Goal: Task Accomplishment & Management: Use online tool/utility

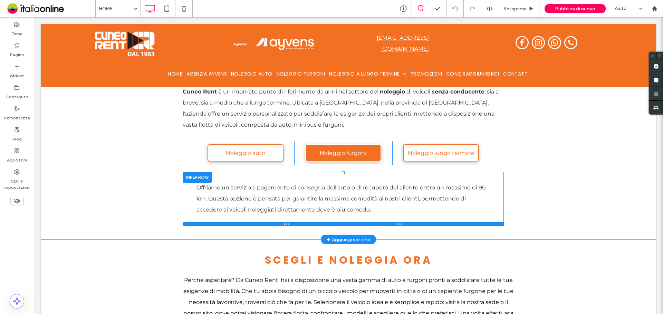
scroll to position [276, 0]
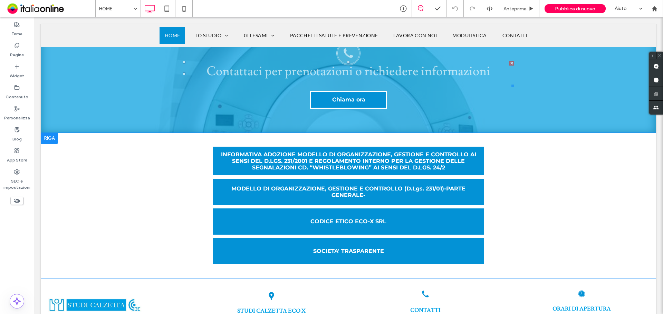
scroll to position [1659, 0]
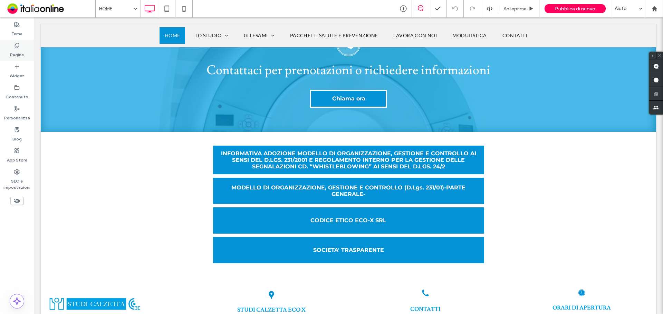
drag, startPoint x: 13, startPoint y: 44, endPoint x: 17, endPoint y: 51, distance: 8.7
click at [13, 44] on div "Pagine" at bounding box center [17, 50] width 34 height 21
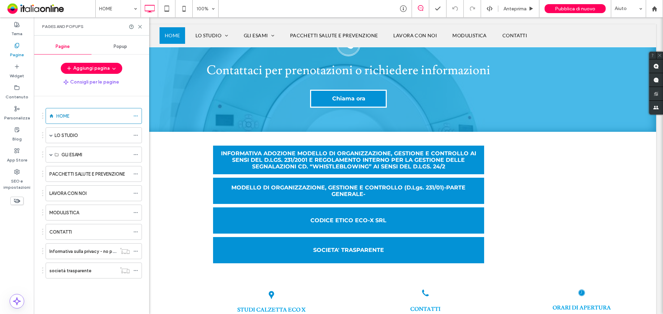
click at [64, 136] on label "LO STUDIO" at bounding box center [66, 136] width 23 height 12
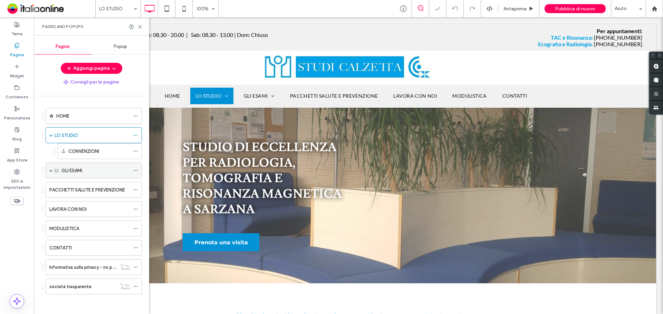
click at [70, 173] on label "GLI ESAMI" at bounding box center [72, 171] width 21 height 12
drag, startPoint x: 48, startPoint y: 172, endPoint x: 52, endPoint y: 170, distance: 4.2
click at [48, 172] on div "GLI ESAMI" at bounding box center [94, 171] width 96 height 16
click at [53, 172] on div "GLI ESAMI" at bounding box center [94, 170] width 96 height 16
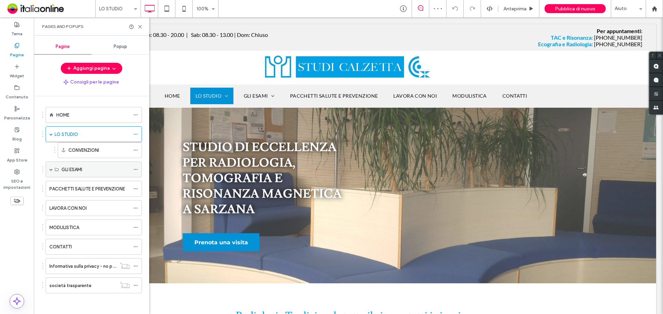
click at [56, 168] on icon at bounding box center [57, 170] width 4 height 4
click at [51, 168] on span at bounding box center [50, 169] width 3 height 3
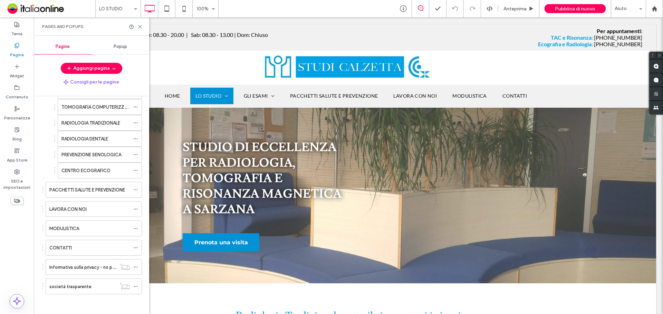
scroll to position [96, 0]
drag, startPoint x: 139, startPoint y: 28, endPoint x: 246, endPoint y: 10, distance: 108.6
click at [139, 28] on use at bounding box center [140, 26] width 3 height 3
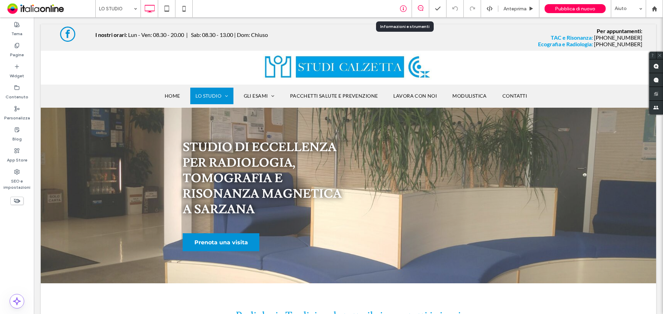
click at [406, 6] on icon at bounding box center [403, 8] width 7 height 7
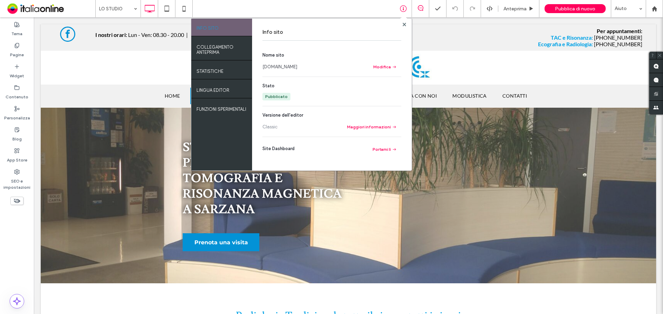
click at [298, 67] on link "www.imagolunae.eu" at bounding box center [280, 67] width 35 height 7
drag, startPoint x: 405, startPoint y: 26, endPoint x: 251, endPoint y: 24, distance: 154.1
click at [402, 26] on div at bounding box center [404, 24] width 5 height 5
click at [14, 50] on label "Pagine" at bounding box center [17, 53] width 14 height 10
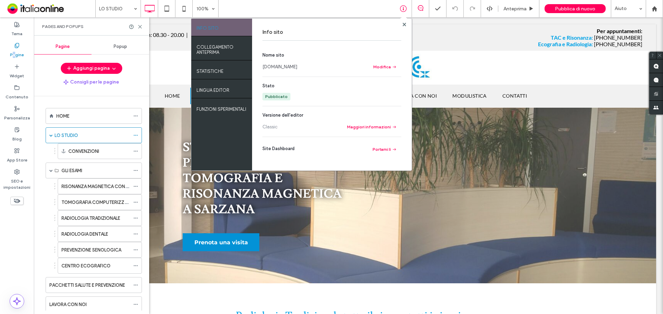
click at [78, 289] on div "PACCHETTI SALUTE E PREVENZIONE" at bounding box center [89, 285] width 81 height 15
click at [138, 25] on icon at bounding box center [140, 26] width 5 height 5
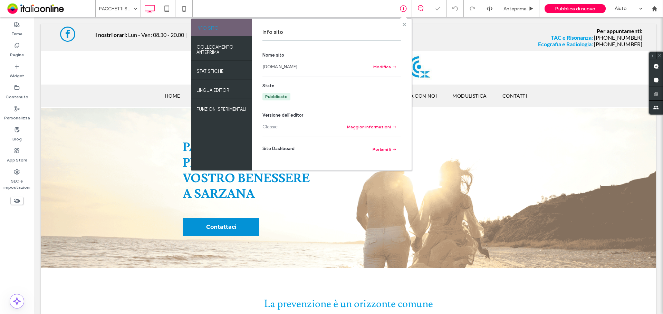
click at [403, 22] on span at bounding box center [404, 24] width 3 height 5
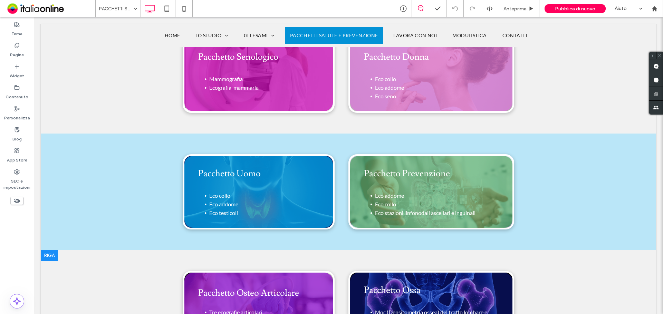
scroll to position [380, 0]
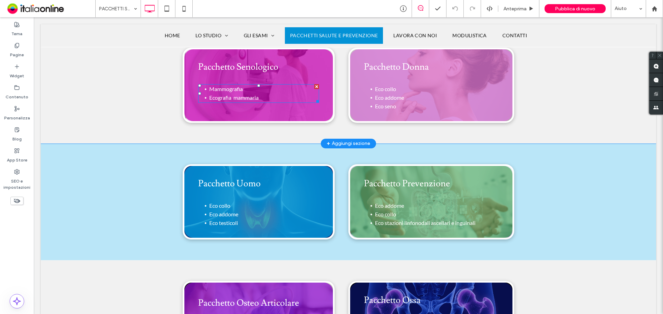
click at [236, 97] on span "Ecografia mammaria" at bounding box center [233, 97] width 49 height 7
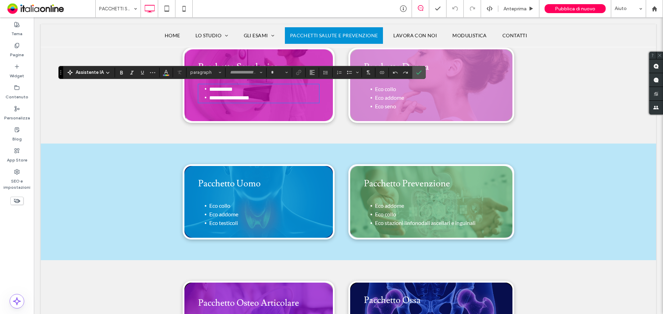
type input "****"
type input "**"
click at [249, 99] on span "**********" at bounding box center [229, 97] width 40 height 5
drag, startPoint x: 257, startPoint y: 99, endPoint x: 203, endPoint y: 98, distance: 54.6
click at [209, 98] on li "**********" at bounding box center [264, 98] width 110 height 9
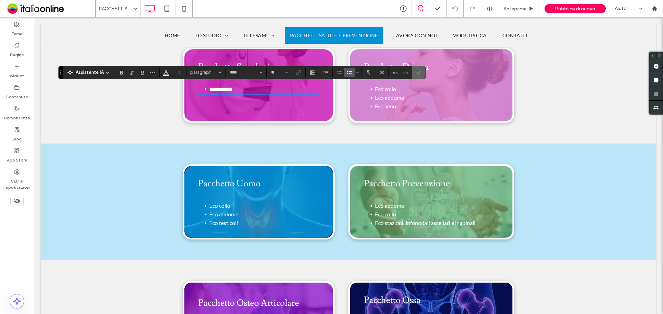
click at [421, 68] on span "Conferma" at bounding box center [419, 73] width 6 height 12
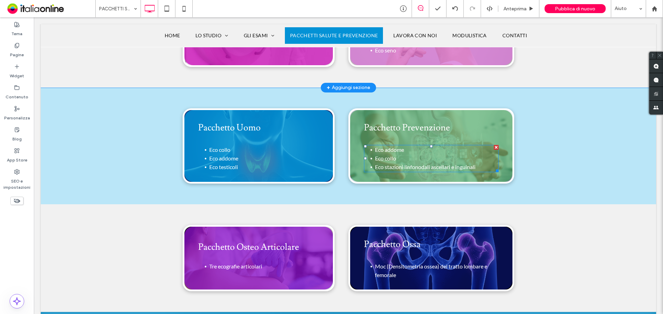
scroll to position [399, 0]
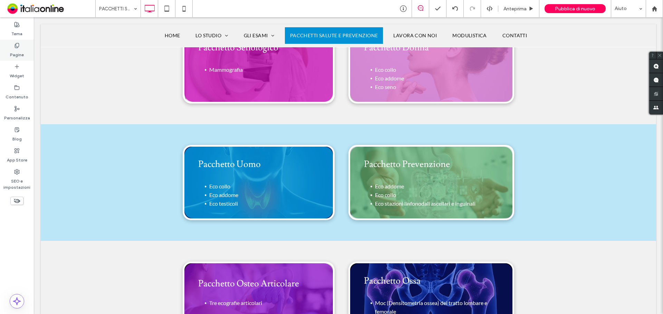
drag, startPoint x: 10, startPoint y: 47, endPoint x: 64, endPoint y: 106, distance: 80.5
click at [10, 47] on div "Pagine" at bounding box center [17, 50] width 34 height 21
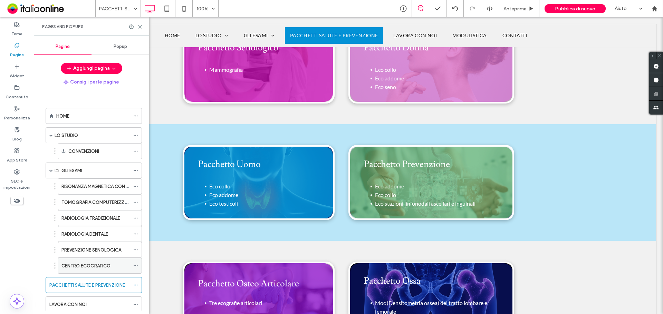
click at [94, 268] on label "CENTRO ECOGRAFICO" at bounding box center [86, 266] width 49 height 12
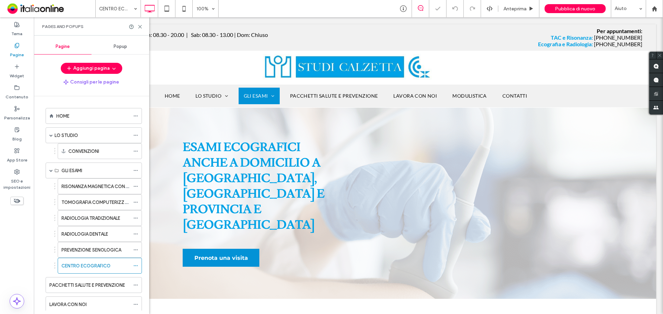
click at [139, 23] on div "Pages and Popups" at bounding box center [91, 26] width 115 height 18
click at [139, 25] on icon at bounding box center [140, 26] width 5 height 5
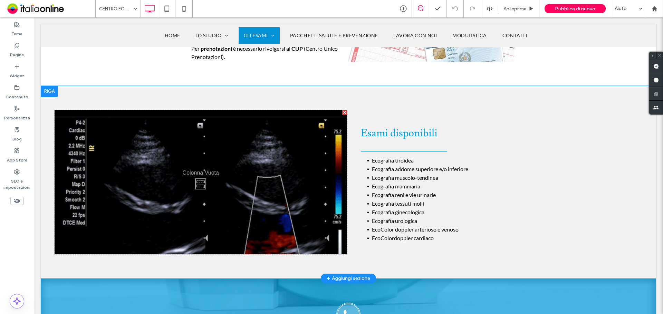
scroll to position [553, 0]
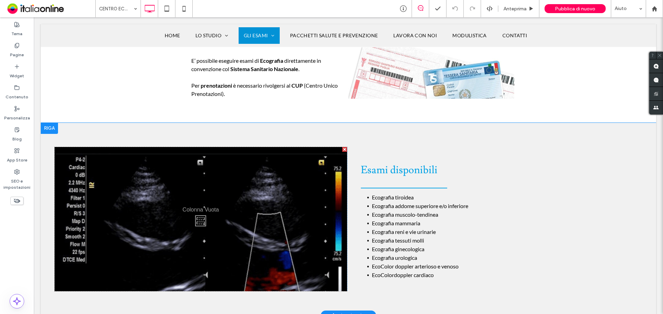
click at [46, 123] on div at bounding box center [49, 128] width 17 height 11
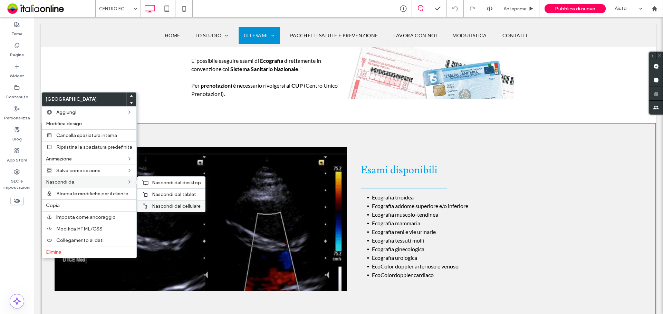
click at [152, 201] on div "Nascondi dal cellulare" at bounding box center [172, 206] width 68 height 12
drag, startPoint x: 152, startPoint y: 197, endPoint x: 153, endPoint y: 186, distance: 11.8
click at [152, 197] on span "Nascondi dal tablet" at bounding box center [174, 195] width 44 height 6
click at [153, 185] on span "Nascondi dal desktop" at bounding box center [176, 183] width 49 height 6
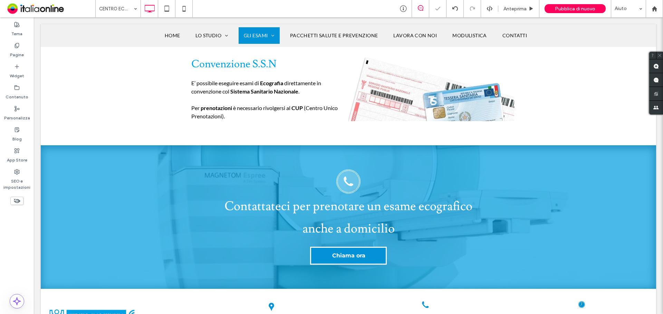
scroll to position [518, 0]
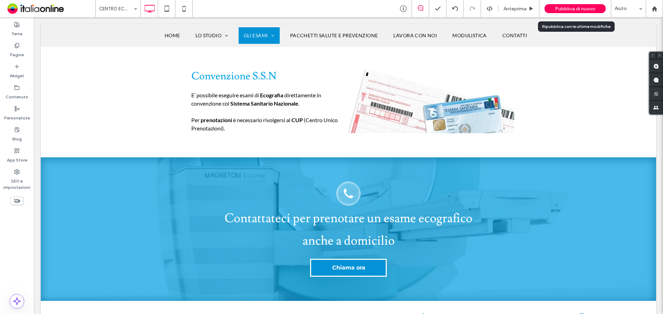
click at [571, 6] on span "Pubblica di nuovo" at bounding box center [575, 9] width 40 height 6
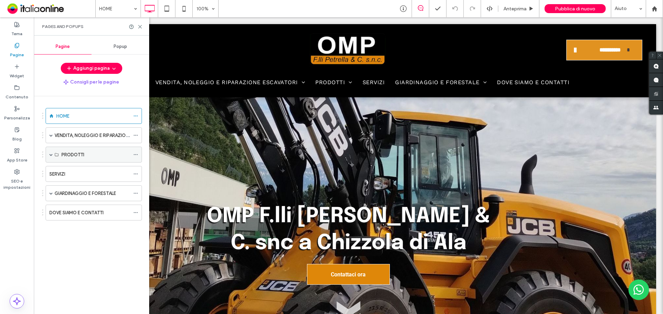
click at [69, 155] on label "PRODOTTI" at bounding box center [73, 155] width 23 height 12
click at [50, 155] on span at bounding box center [50, 154] width 3 height 3
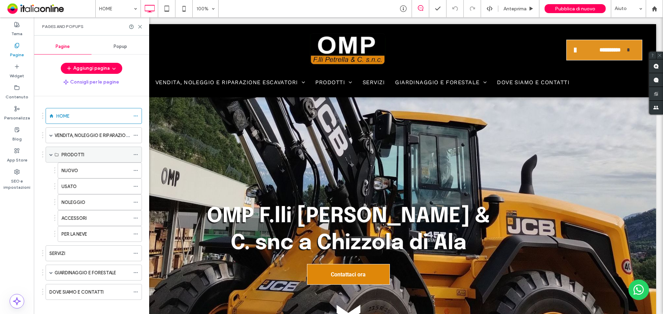
click at [79, 154] on label "PRODOTTI" at bounding box center [73, 155] width 23 height 12
click at [82, 154] on label "PRODOTTI" at bounding box center [73, 155] width 23 height 12
click at [139, 234] on div at bounding box center [137, 234] width 8 height 10
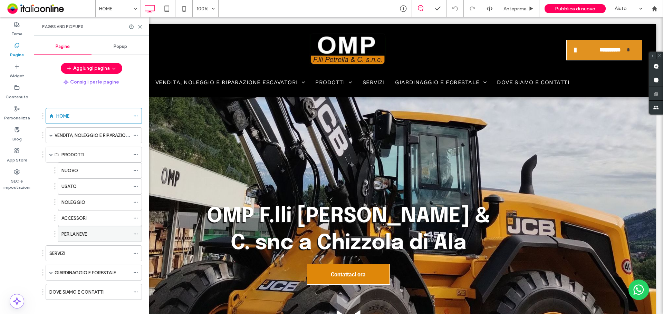
click at [136, 233] on icon at bounding box center [135, 234] width 5 height 5
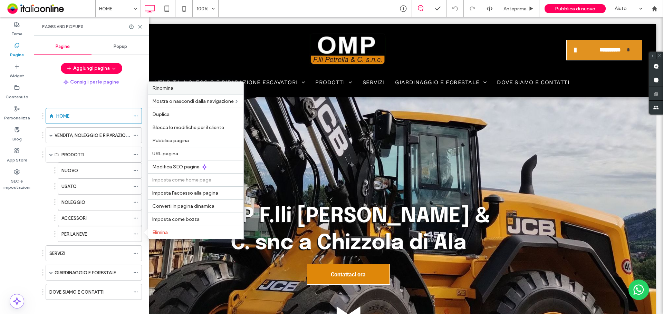
click at [183, 89] on label "Rinomina" at bounding box center [195, 88] width 87 height 6
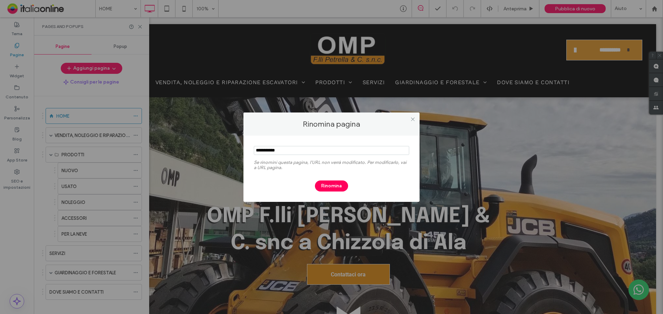
drag, startPoint x: 270, startPoint y: 150, endPoint x: 218, endPoint y: 150, distance: 51.5
click at [218, 150] on div "Rinomina pagina Se rinomini questa pagina, l'URL non verrà modificato. Per modi…" at bounding box center [331, 157] width 663 height 314
type input "**********"
click at [338, 189] on button "Rinomina" at bounding box center [331, 186] width 33 height 11
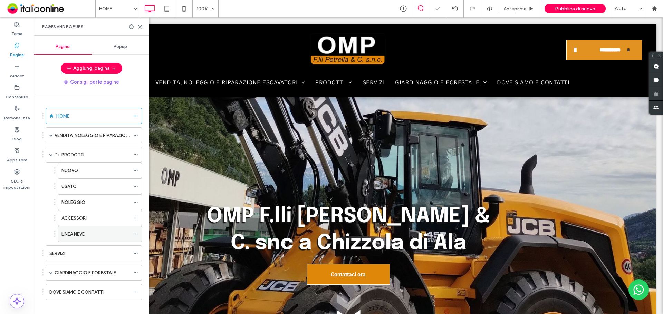
click at [104, 232] on div "LINEA NEVE" at bounding box center [96, 234] width 68 height 7
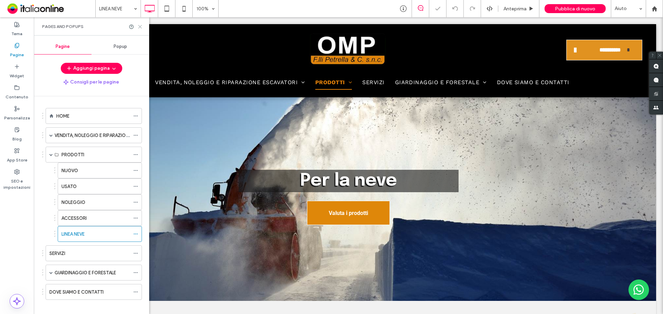
click at [138, 25] on icon at bounding box center [140, 26] width 5 height 5
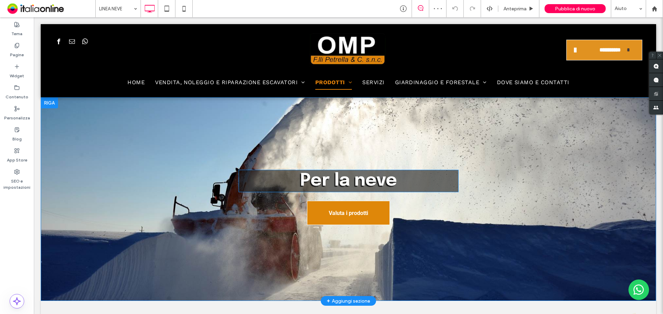
click at [354, 185] on span "Per la neve" at bounding box center [348, 181] width 97 height 18
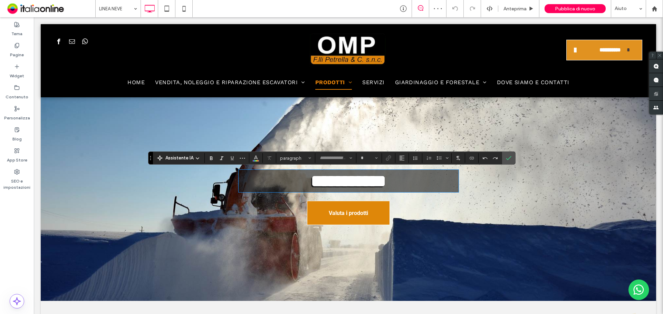
type input "********"
type input "**"
click at [346, 184] on span "**********" at bounding box center [348, 181] width 75 height 17
drag, startPoint x: 346, startPoint y: 182, endPoint x: 289, endPoint y: 181, distance: 57.7
click at [289, 181] on h1 "**********" at bounding box center [349, 181] width 220 height 22
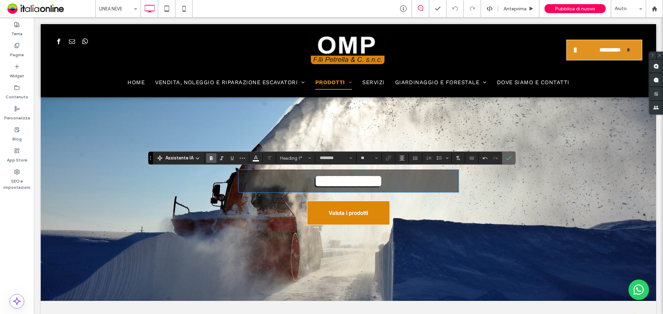
click at [504, 158] on label "Conferma" at bounding box center [509, 158] width 10 height 12
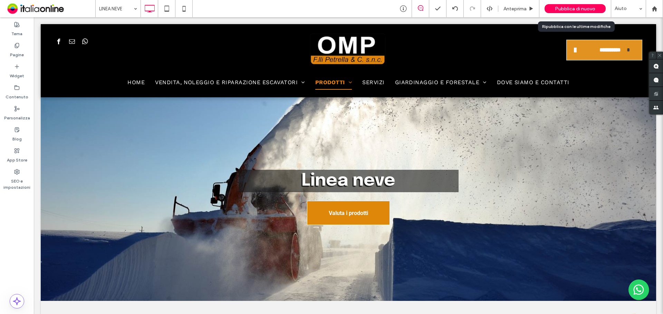
click at [560, 10] on span "Pubblica di nuovo" at bounding box center [575, 9] width 40 height 6
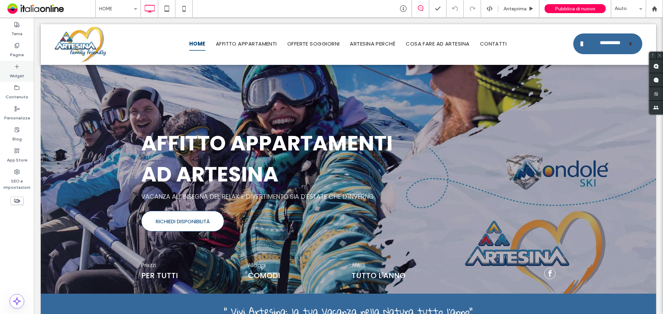
drag, startPoint x: 20, startPoint y: 50, endPoint x: 26, endPoint y: 67, distance: 17.3
click at [20, 50] on label "Pagine" at bounding box center [17, 53] width 14 height 10
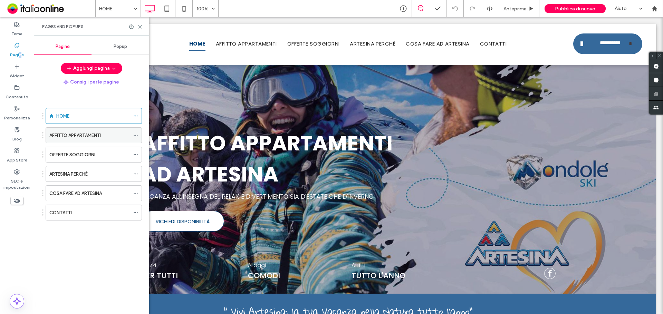
click at [68, 135] on label "AFFITTO APPARTAMENTI" at bounding box center [74, 136] width 51 height 12
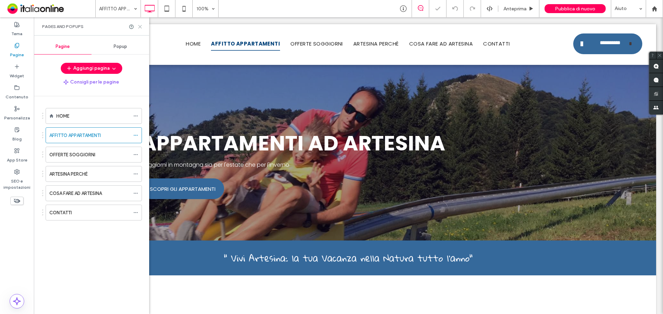
click at [142, 24] on icon at bounding box center [140, 26] width 5 height 5
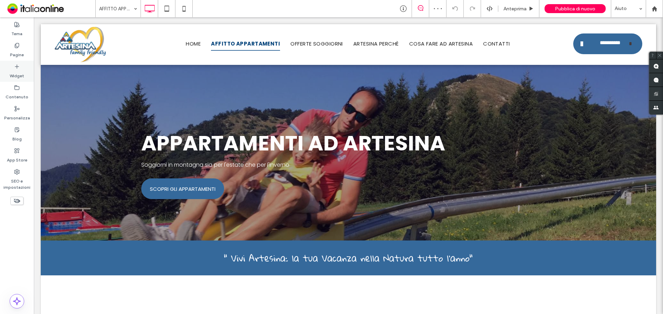
click at [21, 73] on label "Widget" at bounding box center [17, 74] width 15 height 10
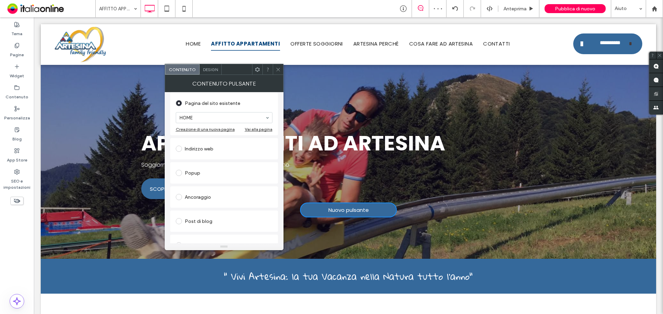
scroll to position [140, 0]
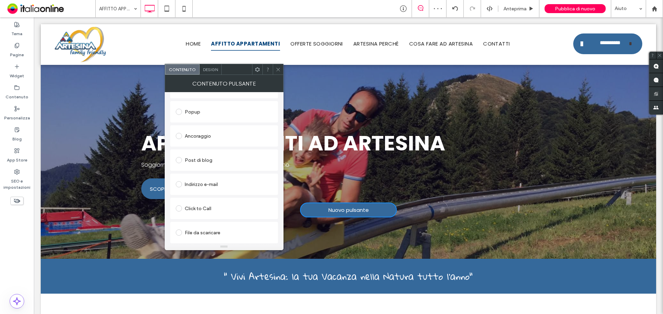
click at [202, 232] on div "File da scaricare" at bounding box center [224, 232] width 97 height 11
click at [205, 233] on div "File" at bounding box center [224, 232] width 96 height 6
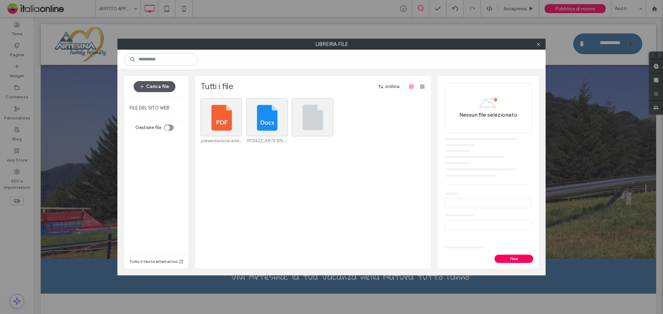
click at [154, 86] on button "Carica file" at bounding box center [155, 86] width 42 height 11
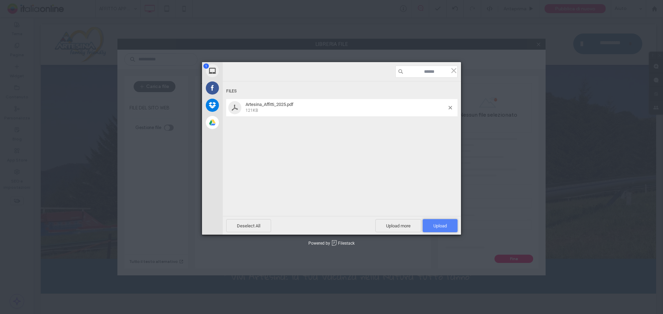
click at [438, 224] on span "Upload 1" at bounding box center [440, 226] width 13 height 5
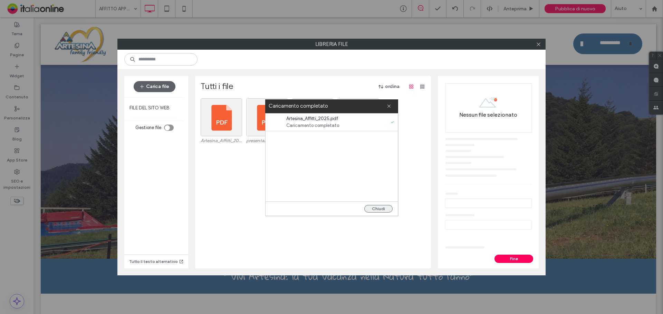
drag, startPoint x: 376, startPoint y: 208, endPoint x: 324, endPoint y: 183, distance: 57.3
click at [376, 208] on button "Chiudi" at bounding box center [379, 209] width 28 height 8
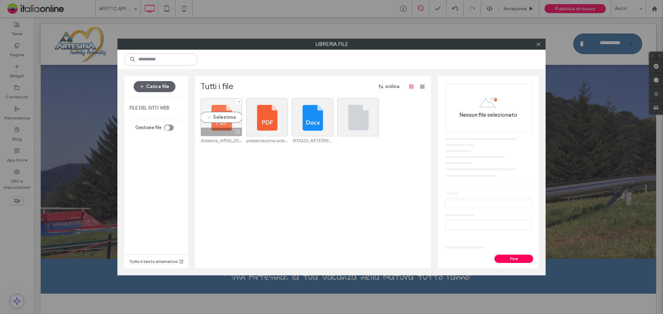
click at [220, 121] on div "Seleziona" at bounding box center [221, 117] width 41 height 38
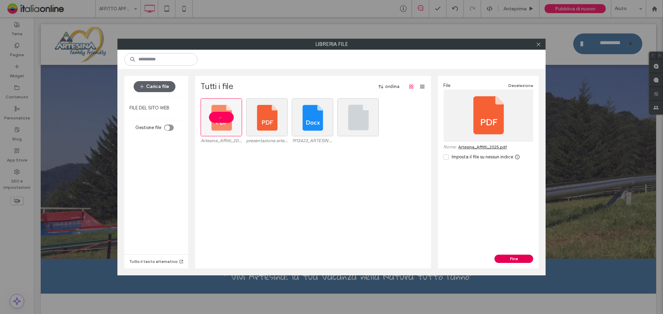
drag, startPoint x: 519, startPoint y: 259, endPoint x: 512, endPoint y: 257, distance: 6.7
click at [518, 259] on button "Fine" at bounding box center [514, 259] width 39 height 8
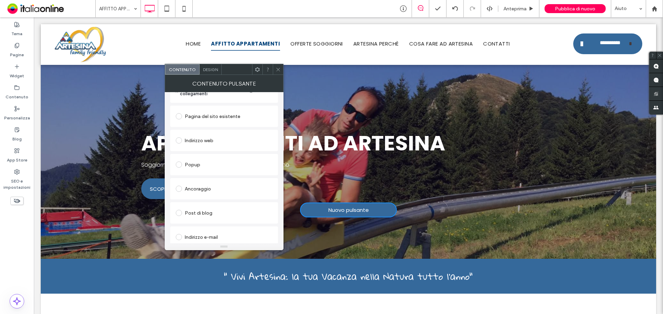
scroll to position [0, 0]
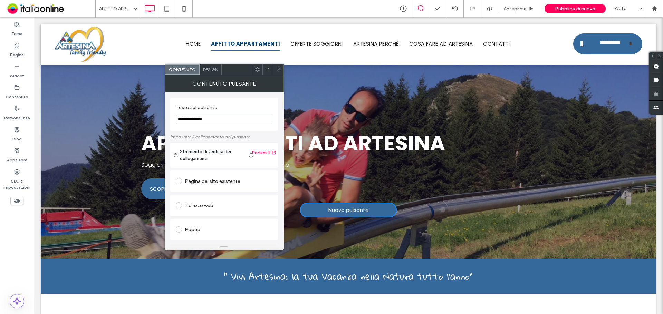
drag, startPoint x: 153, startPoint y: 113, endPoint x: 150, endPoint y: 114, distance: 4.0
type input "**********"
click at [280, 68] on use at bounding box center [277, 69] width 3 height 3
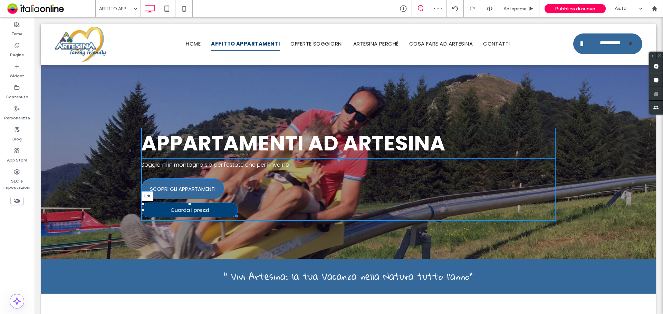
drag, startPoint x: 298, startPoint y: 211, endPoint x: 107, endPoint y: 201, distance: 191.0
click at [107, 201] on div "APPARTAMENTI AD ARTESINA Soggiorni in montagna sia per l'estate che per l'inver…" at bounding box center [349, 160] width 616 height 197
drag, startPoint x: 233, startPoint y: 217, endPoint x: 218, endPoint y: 222, distance: 16.4
click at [233, 218] on div at bounding box center [235, 215] width 5 height 5
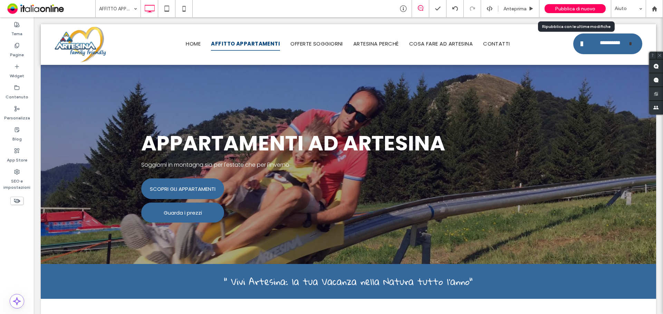
drag, startPoint x: 568, startPoint y: 5, endPoint x: 491, endPoint y: 0, distance: 77.2
click at [568, 5] on div "Pubblica di nuovo" at bounding box center [575, 8] width 61 height 9
